Goal: Task Accomplishment & Management: Use online tool/utility

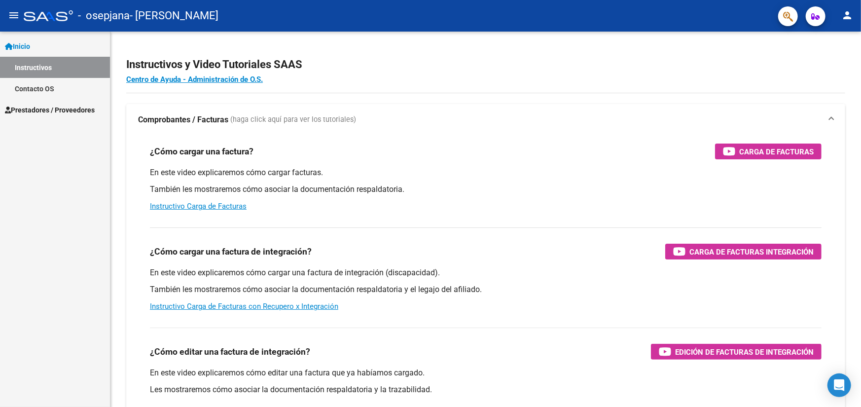
click at [849, 12] on mat-icon "person" at bounding box center [847, 15] width 12 height 12
click at [849, 12] on body "menu - osepjana - BRANDAN GABRIELA GUILLERMINA person Inicio Instructivos Conta…" at bounding box center [430, 203] width 861 height 407
click at [829, 39] on button "person Mi Perfil" at bounding box center [827, 42] width 60 height 24
click at [29, 63] on link "Instructivos" at bounding box center [55, 67] width 110 height 21
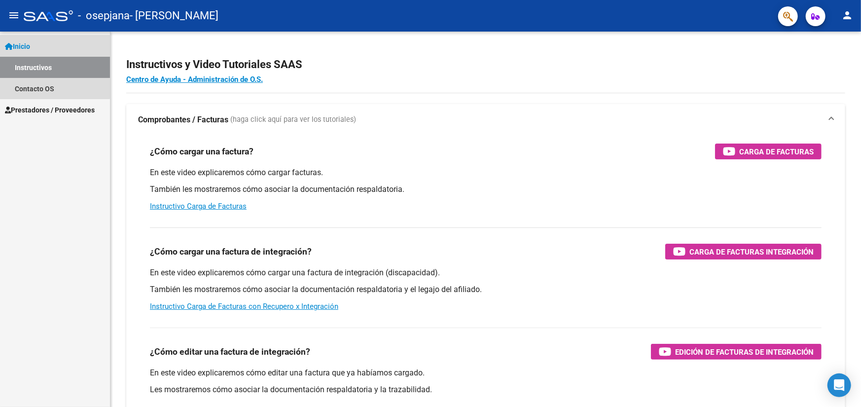
click at [23, 45] on span "Inicio" at bounding box center [17, 46] width 25 height 11
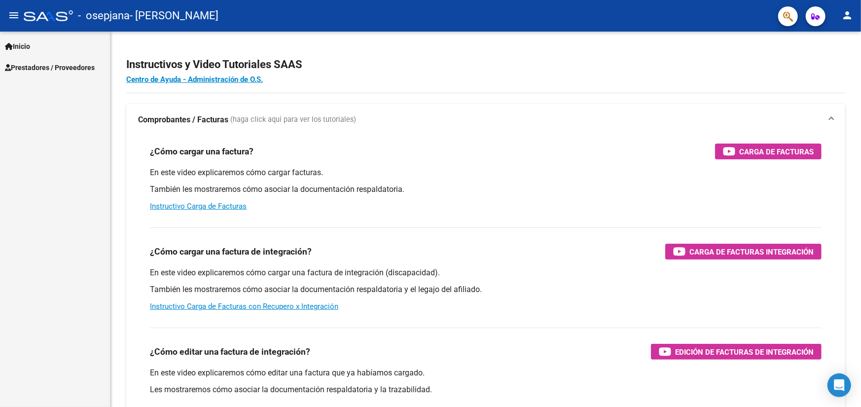
click at [27, 70] on span "Prestadores / Proveedores" at bounding box center [50, 67] width 90 height 11
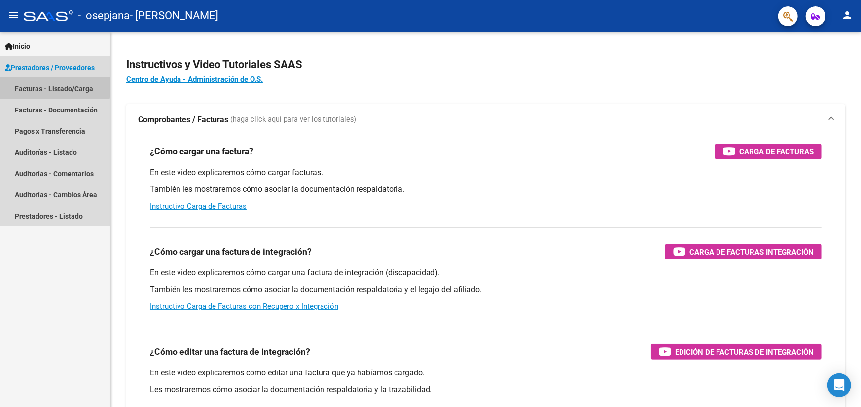
click at [26, 85] on link "Facturas - Listado/Carga" at bounding box center [55, 88] width 110 height 21
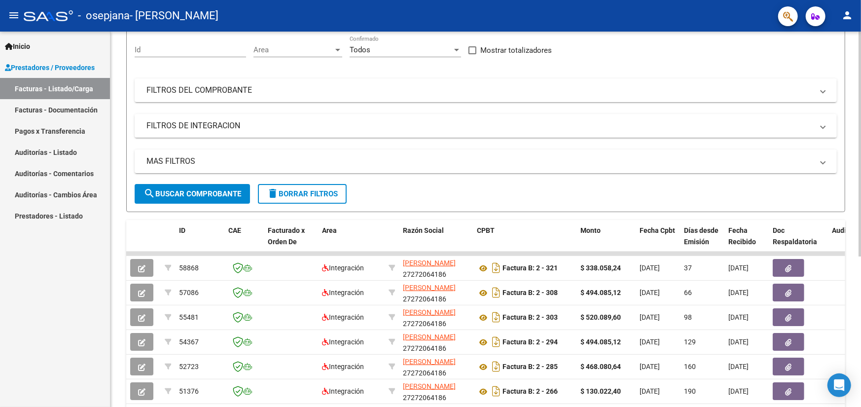
scroll to position [99, 0]
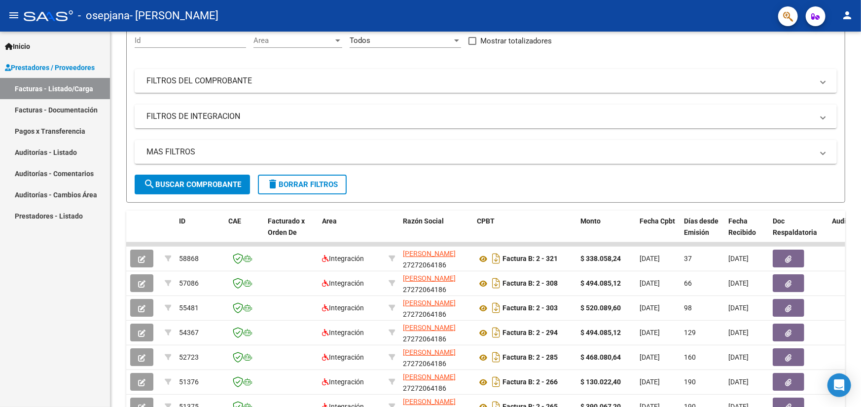
click at [45, 128] on link "Pagos x Transferencia" at bounding box center [55, 130] width 110 height 21
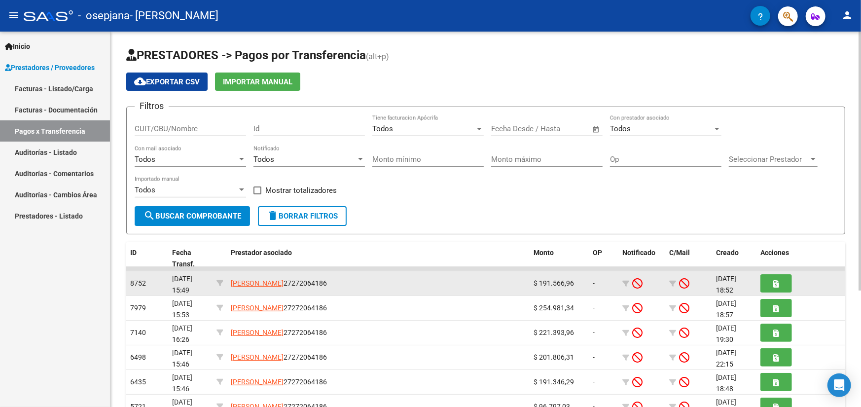
scroll to position [1, 0]
